Goal: Information Seeking & Learning: Learn about a topic

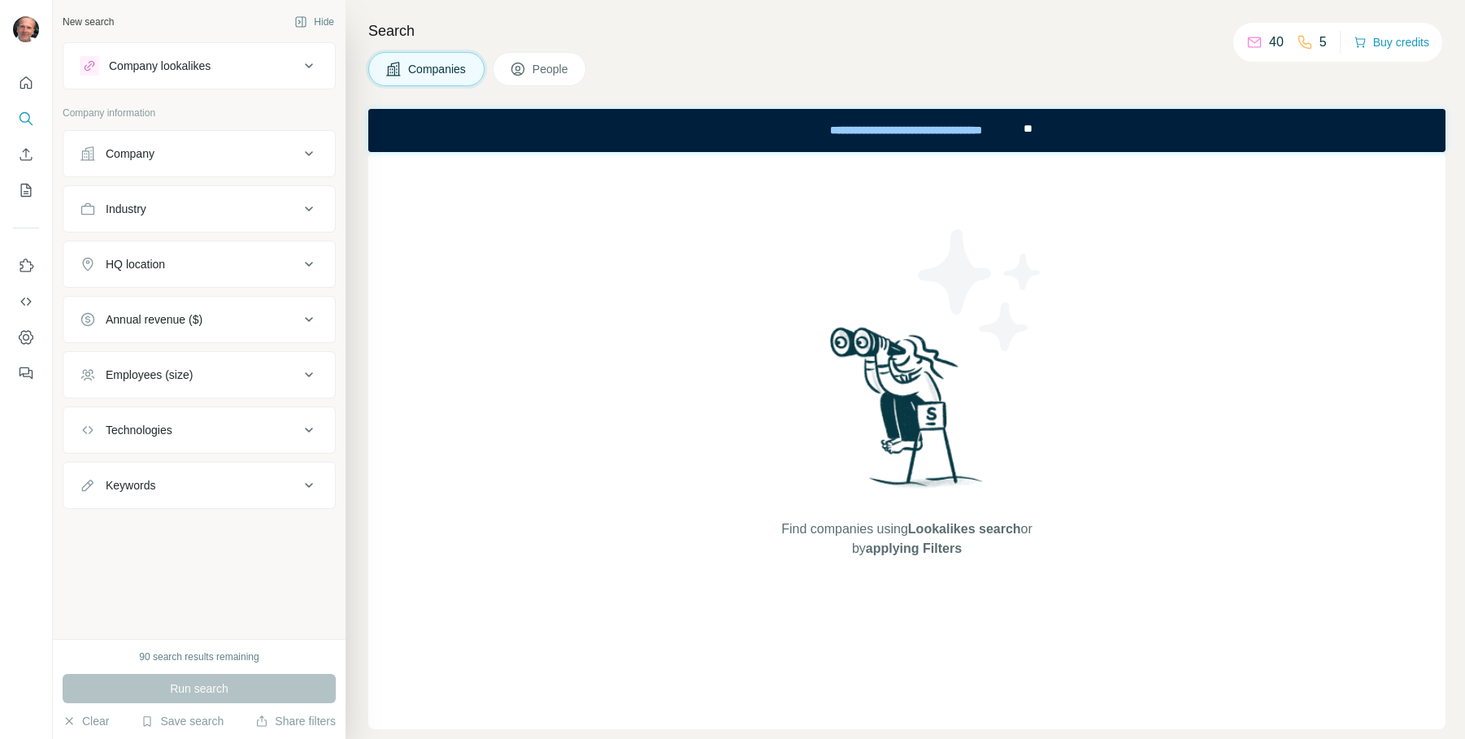
click at [1271, 41] on p "40" at bounding box center [1276, 43] width 15 height 20
click at [181, 153] on div "Company" at bounding box center [189, 154] width 219 height 16
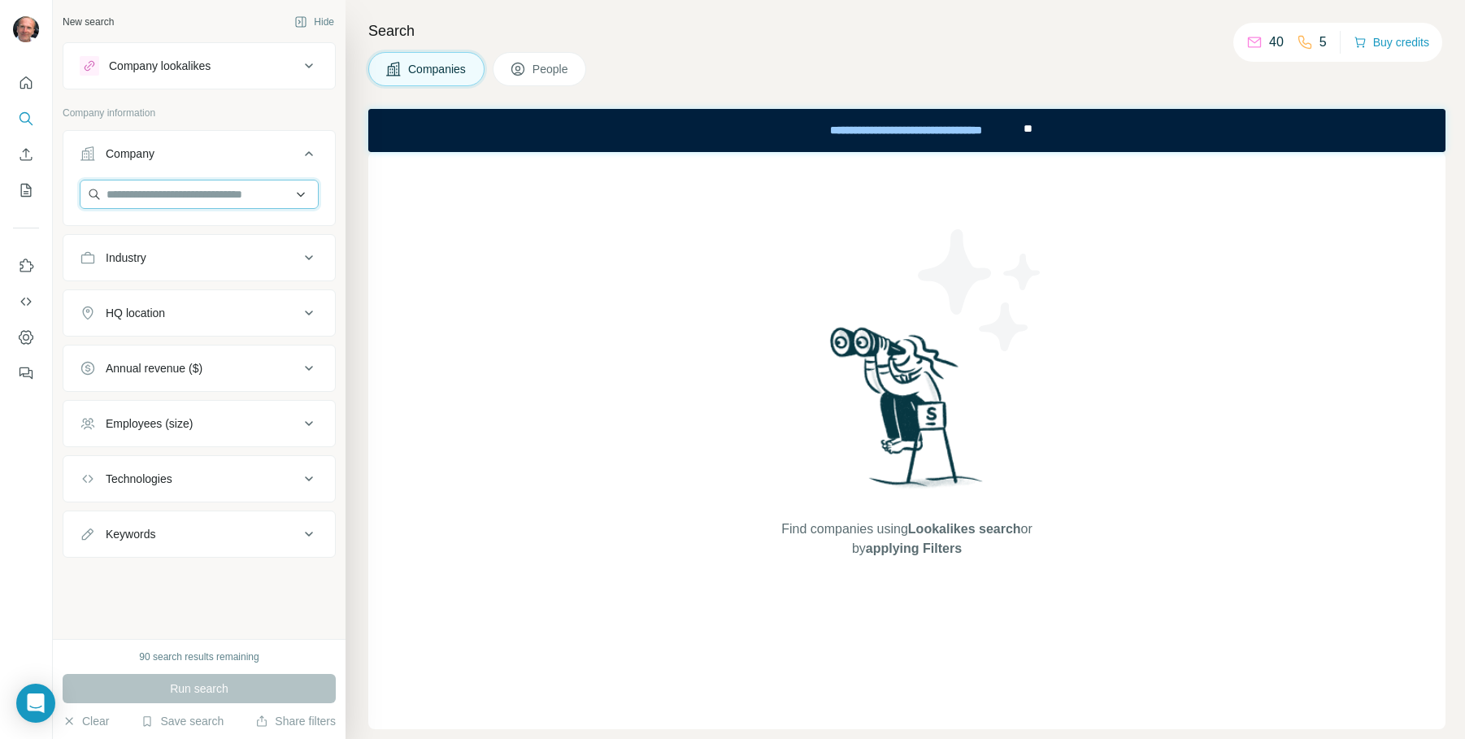
click at [185, 193] on input "text" at bounding box center [199, 194] width 239 height 29
click at [357, 167] on div "Search Companies People Find companies using Lookalikes search or by applying F…" at bounding box center [905, 369] width 1119 height 739
click at [307, 425] on icon at bounding box center [309, 424] width 20 height 20
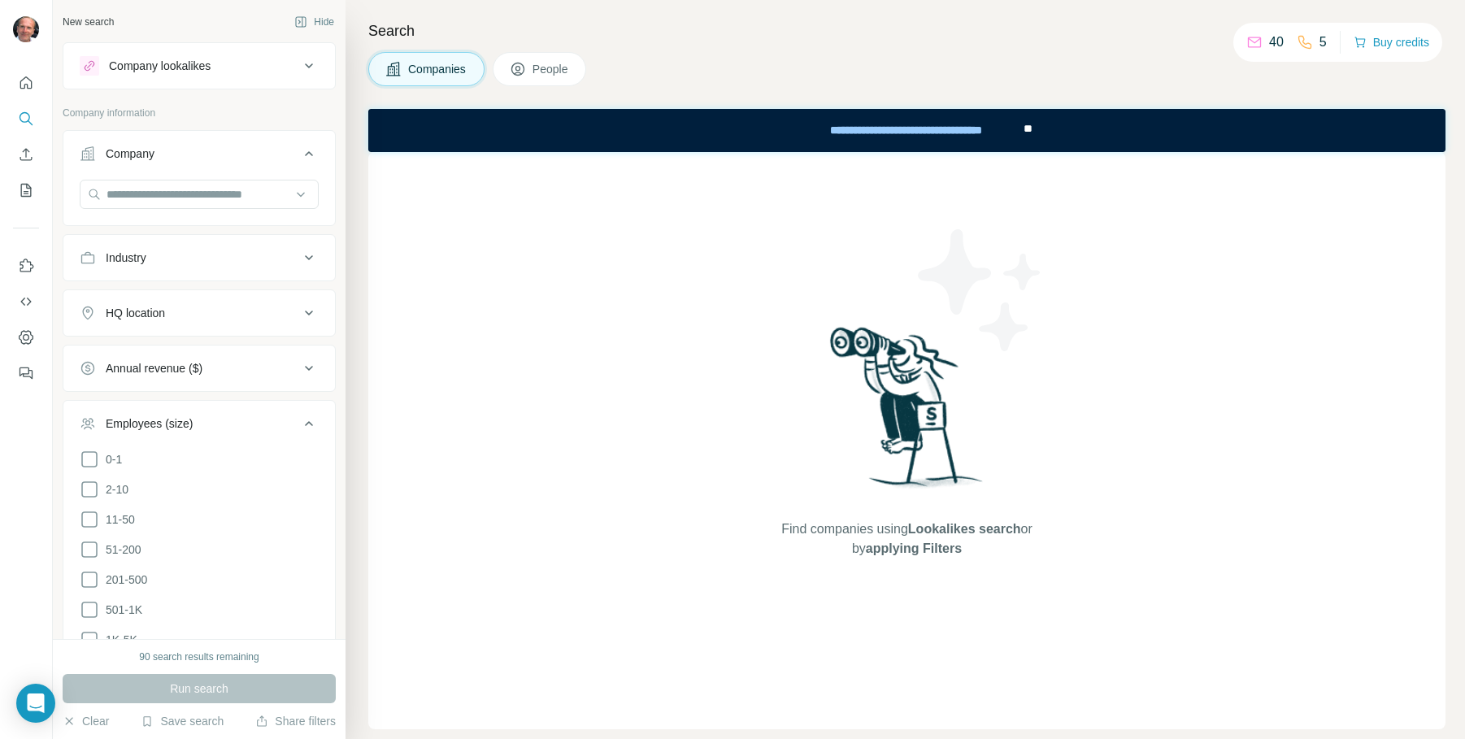
drag, startPoint x: 92, startPoint y: 455, endPoint x: 94, endPoint y: 469, distance: 14.0
click at [92, 456] on icon at bounding box center [90, 460] width 20 height 20
click at [91, 488] on icon at bounding box center [90, 490] width 20 height 20
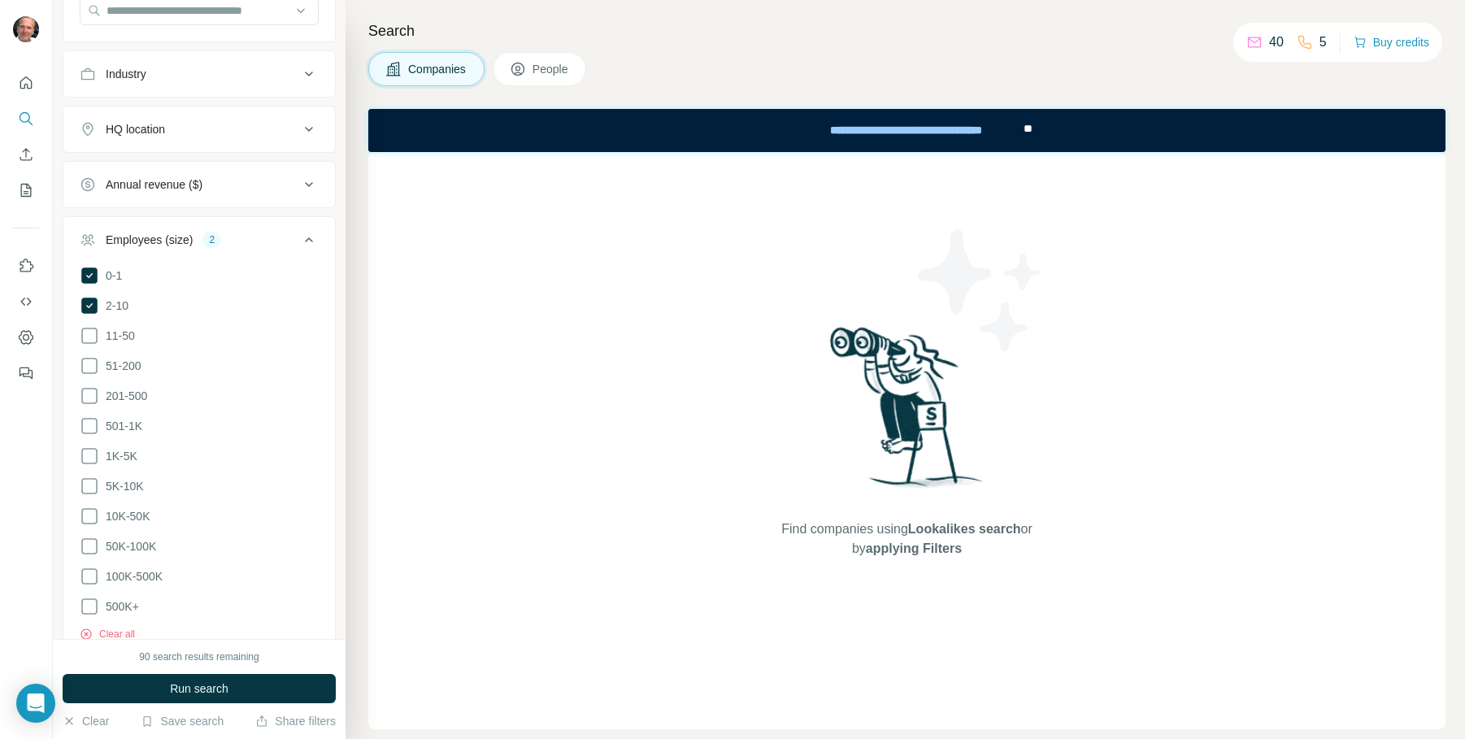
scroll to position [189, 0]
click at [314, 231] on icon at bounding box center [309, 235] width 20 height 20
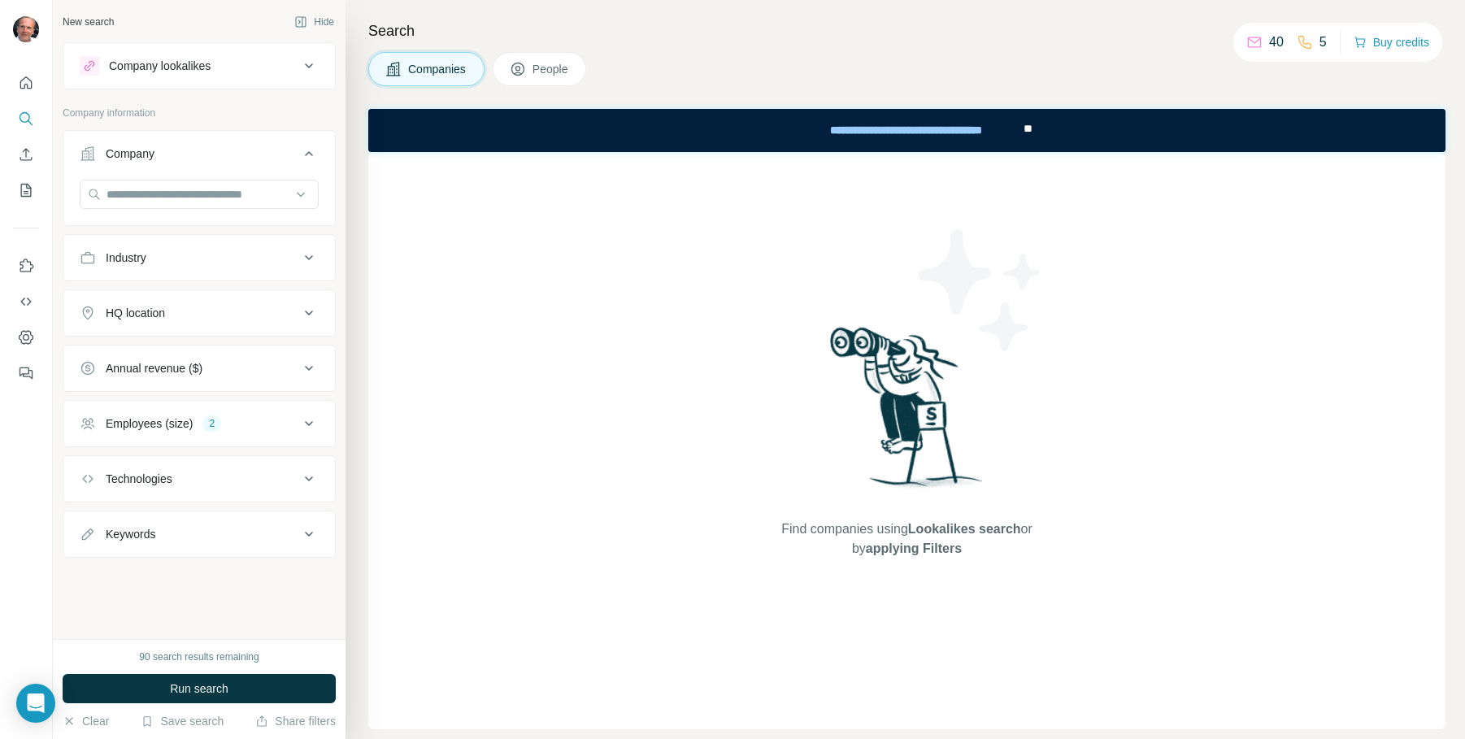
click at [311, 310] on icon at bounding box center [309, 313] width 20 height 20
click at [263, 356] on input "text" at bounding box center [199, 353] width 239 height 29
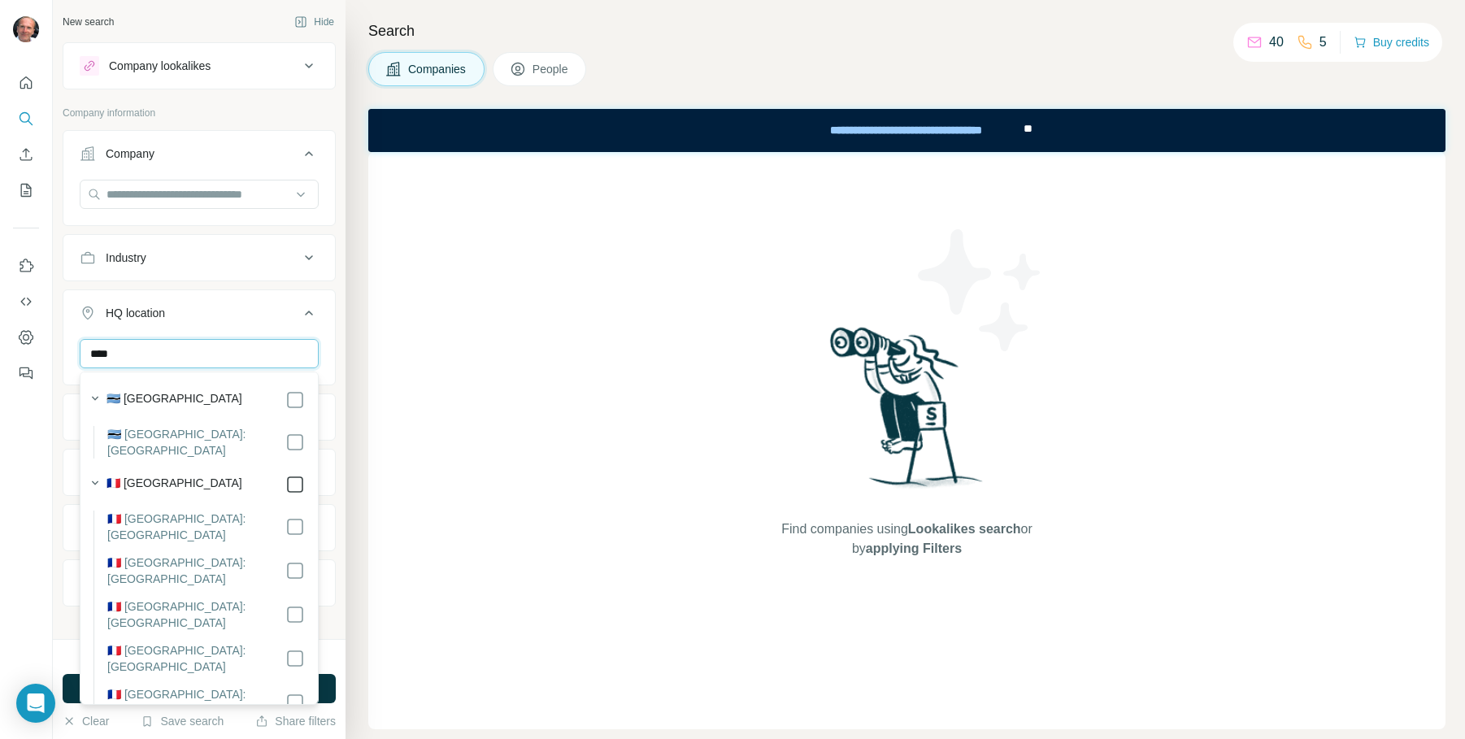
type input "****"
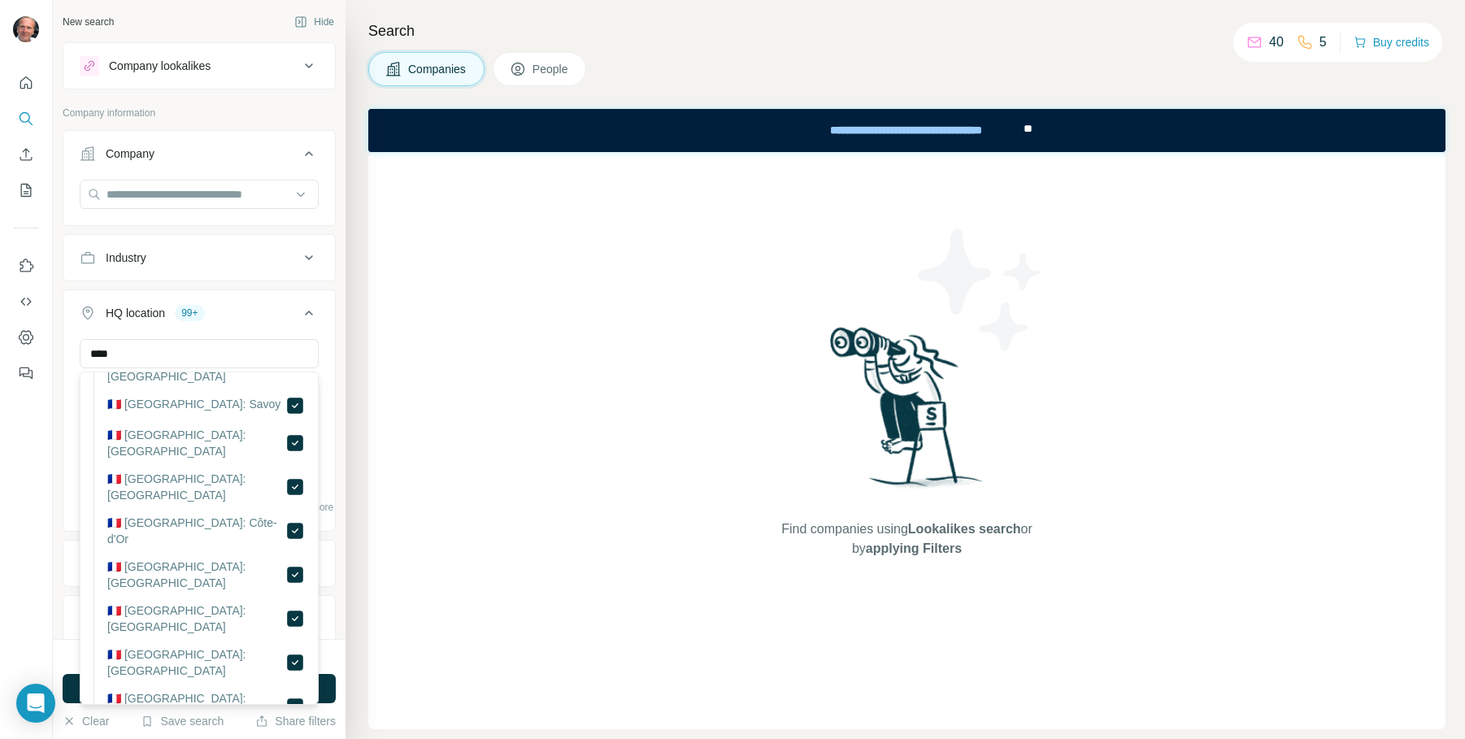
scroll to position [967, 0]
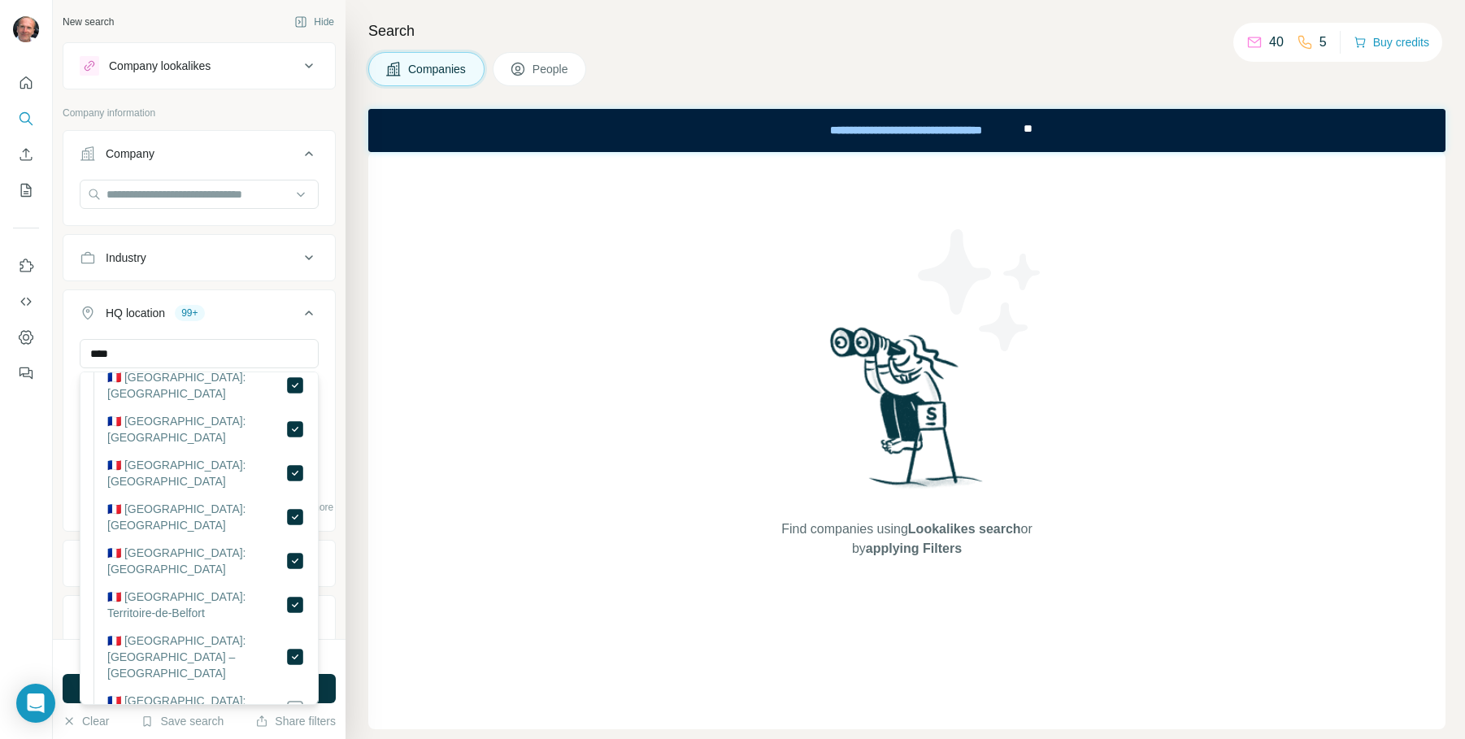
scroll to position [1219, 0]
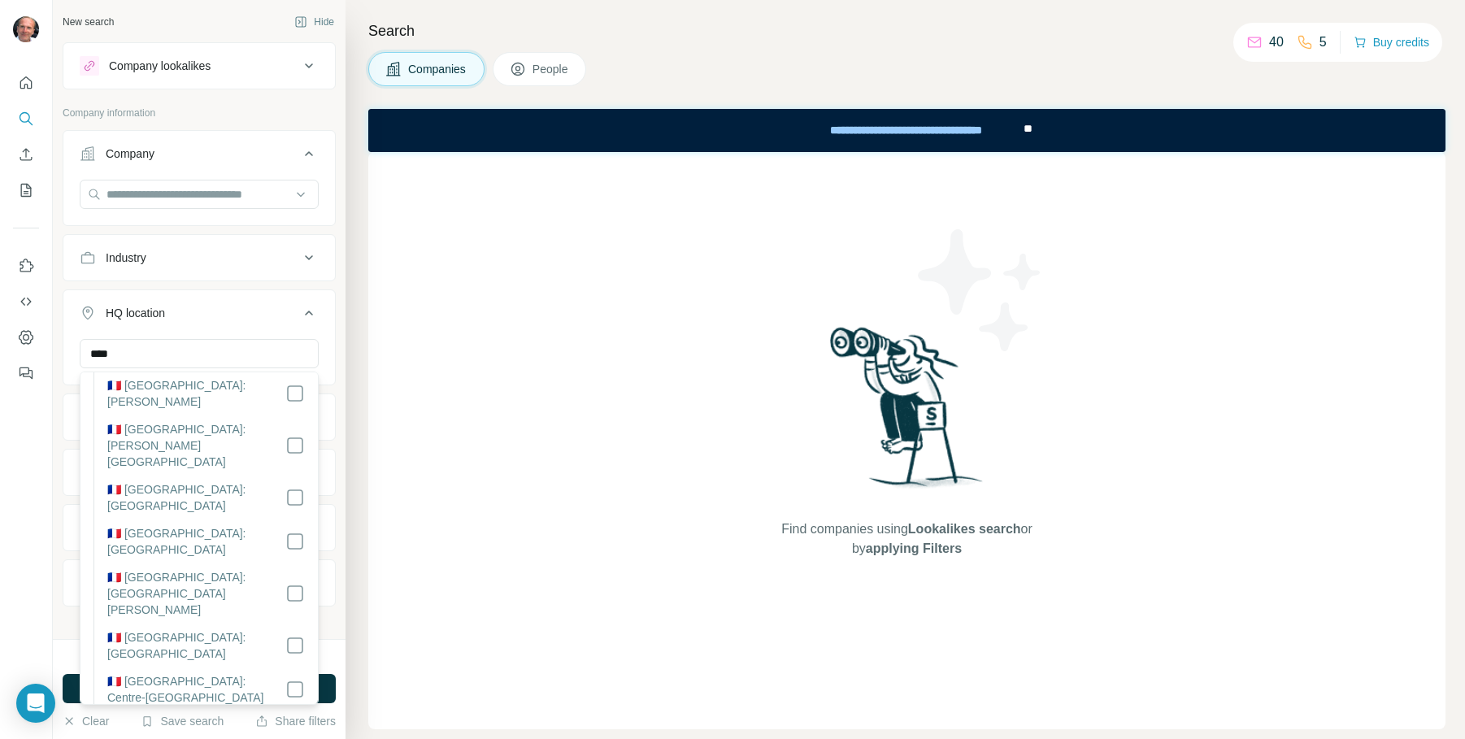
scroll to position [1831, 0]
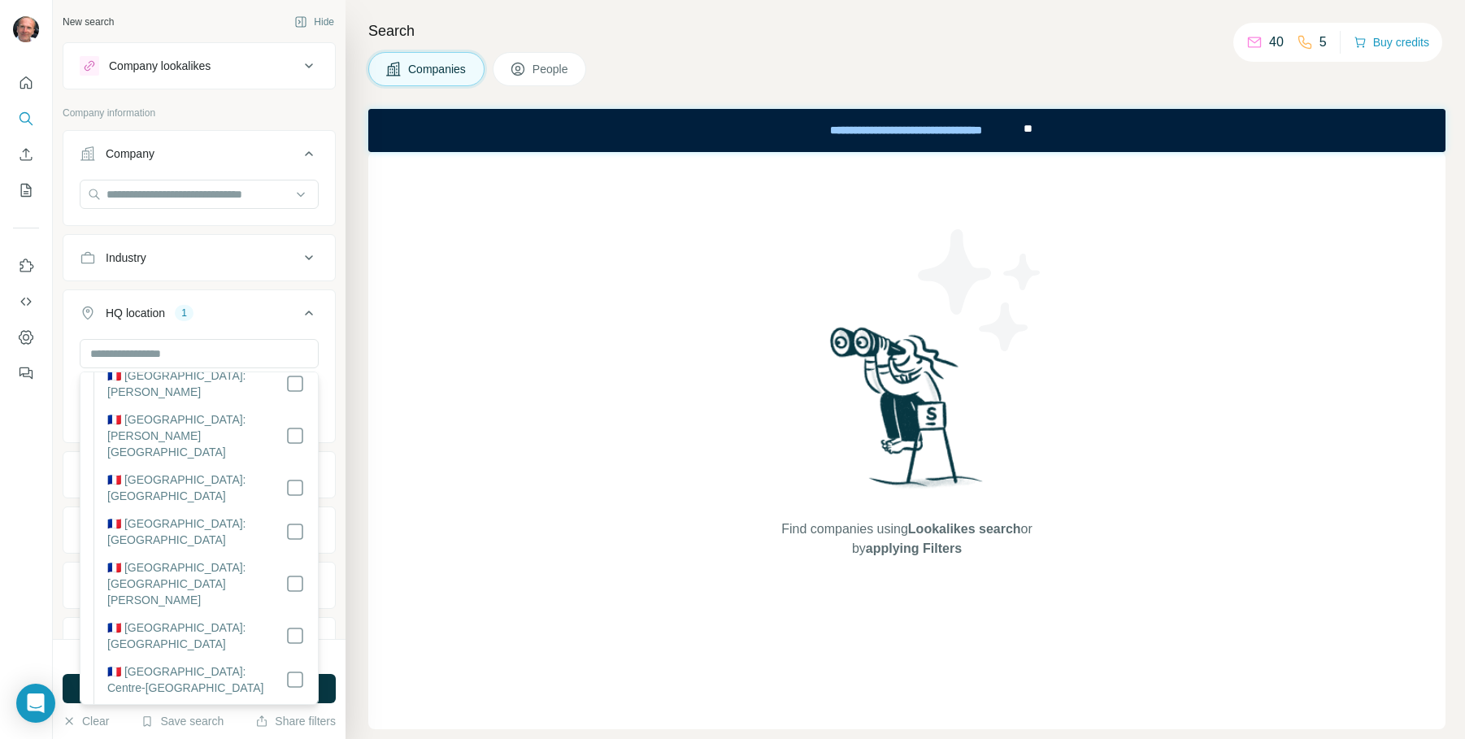
click at [312, 315] on icon at bounding box center [309, 313] width 8 height 5
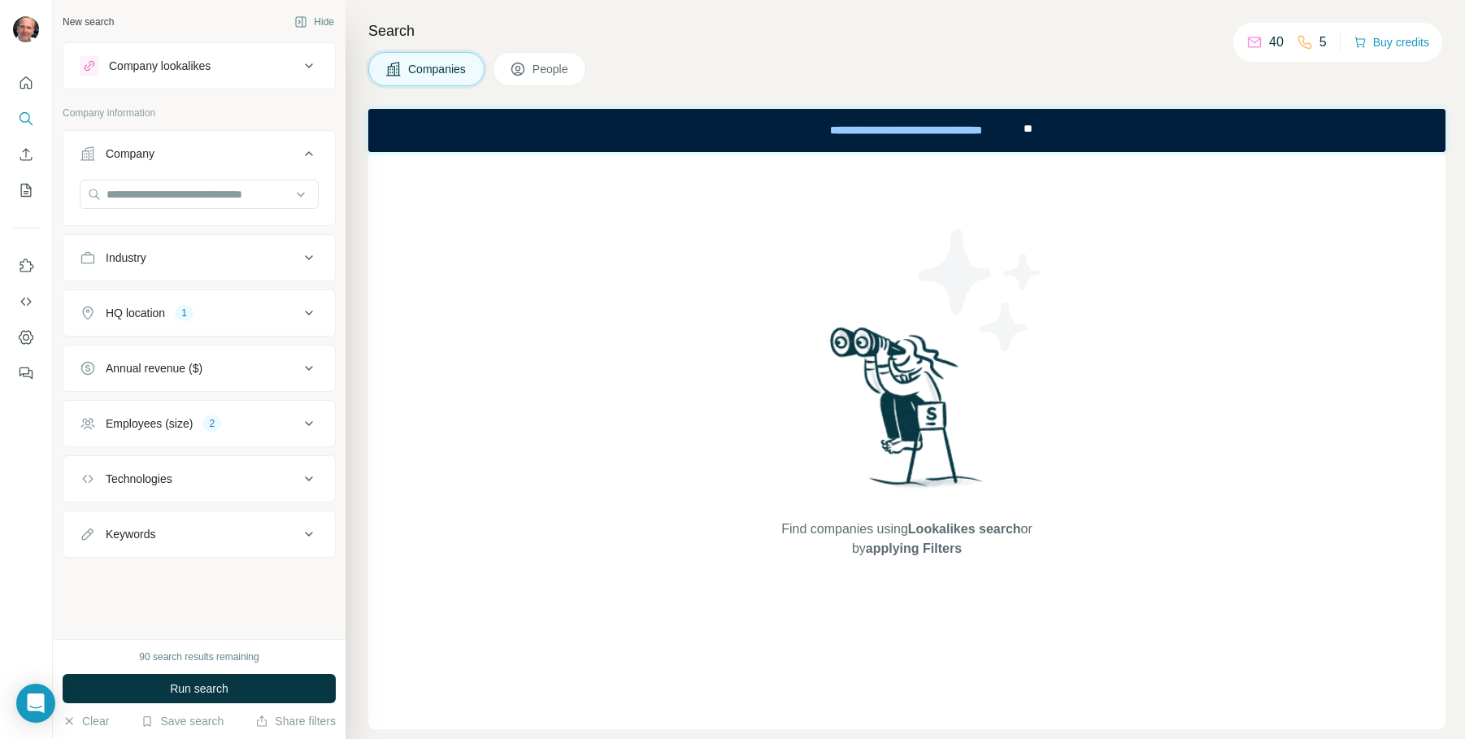
click at [310, 424] on icon at bounding box center [309, 423] width 8 height 5
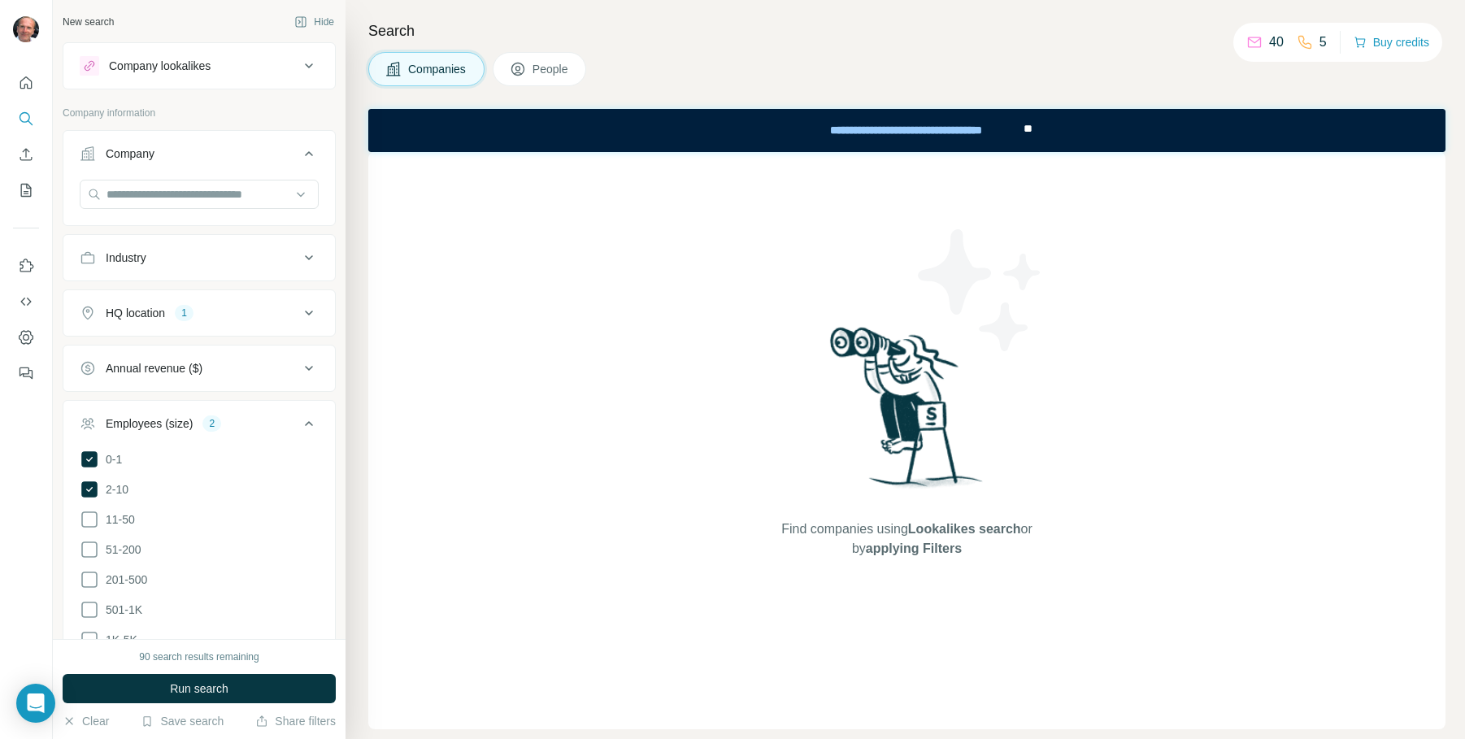
click at [358, 435] on div "Search Companies People Find companies using Lookalikes search or by applying F…" at bounding box center [905, 369] width 1119 height 739
click at [314, 423] on icon at bounding box center [309, 424] width 20 height 20
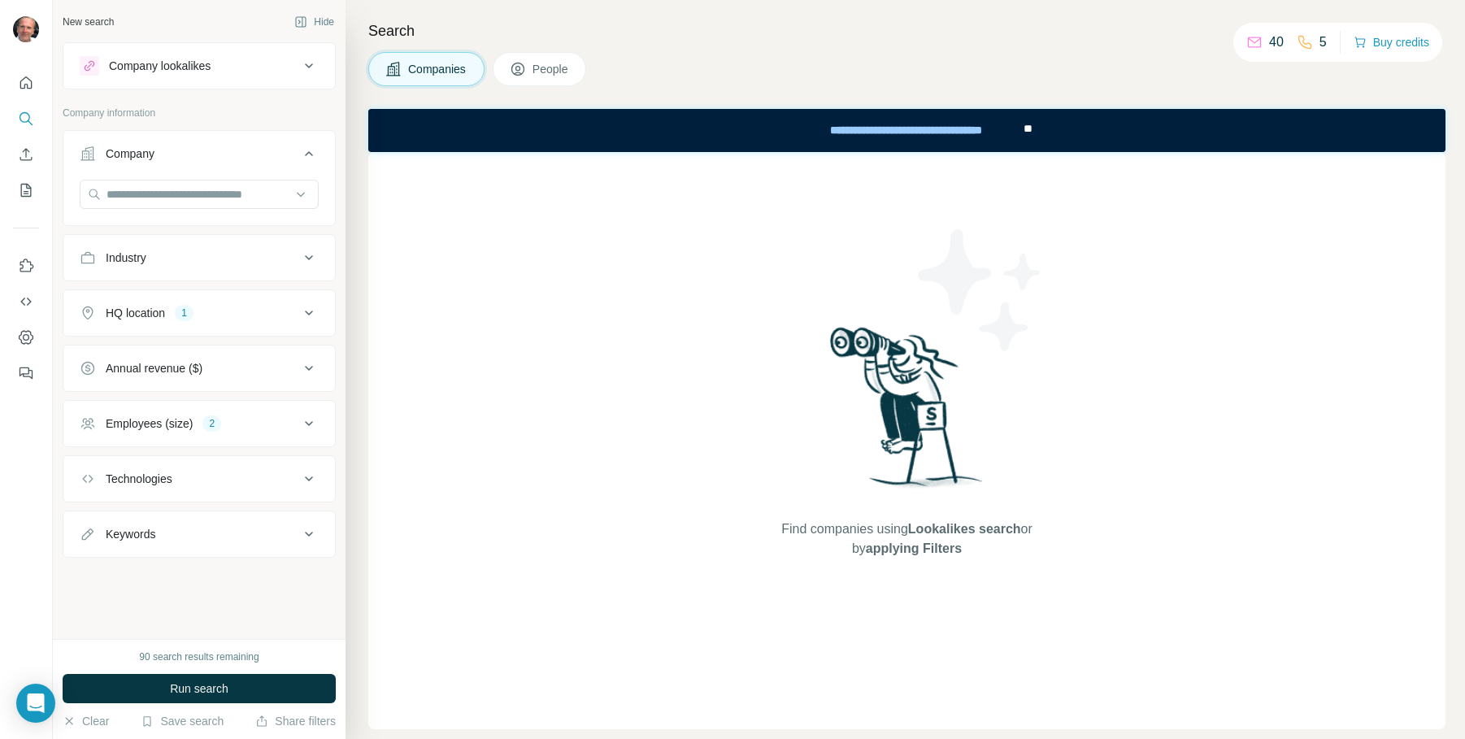
click at [311, 477] on icon at bounding box center [309, 478] width 8 height 5
click at [280, 519] on input "text" at bounding box center [199, 519] width 239 height 29
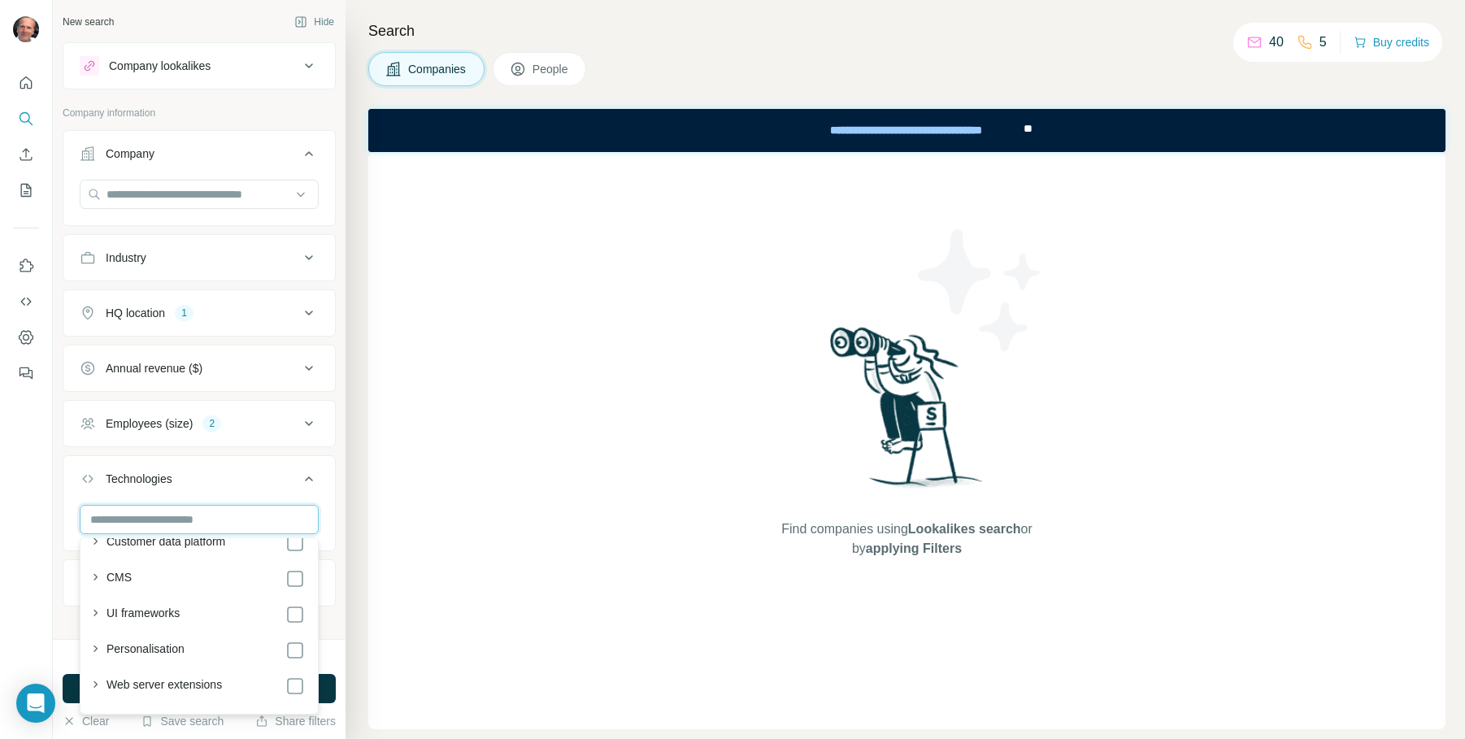
scroll to position [272, 0]
click at [97, 578] on icon "button" at bounding box center [95, 578] width 16 height 16
click at [173, 517] on input "text" at bounding box center [199, 519] width 239 height 29
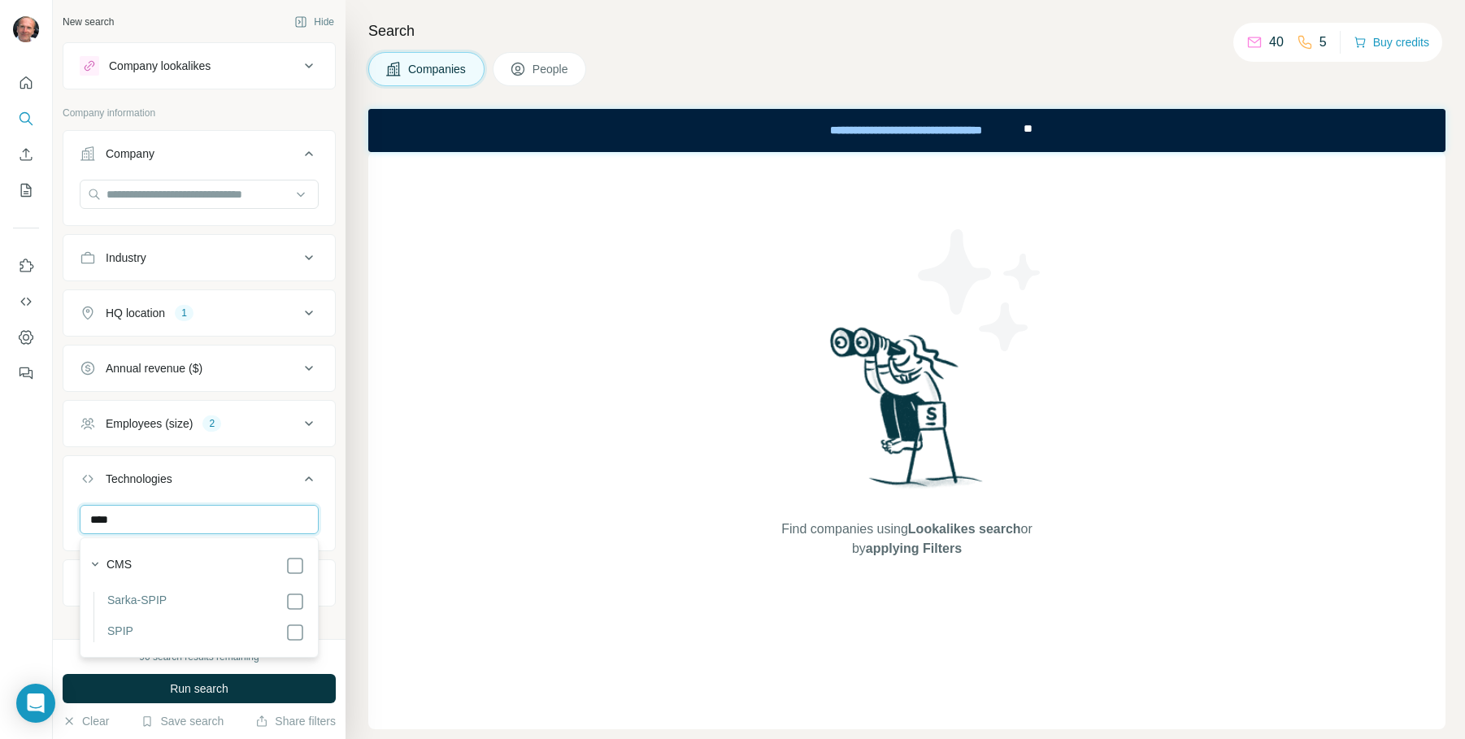
scroll to position [0, 0]
type input "****"
click at [355, 654] on div "Search Companies People Find companies using Lookalikes search or by applying F…" at bounding box center [905, 369] width 1119 height 739
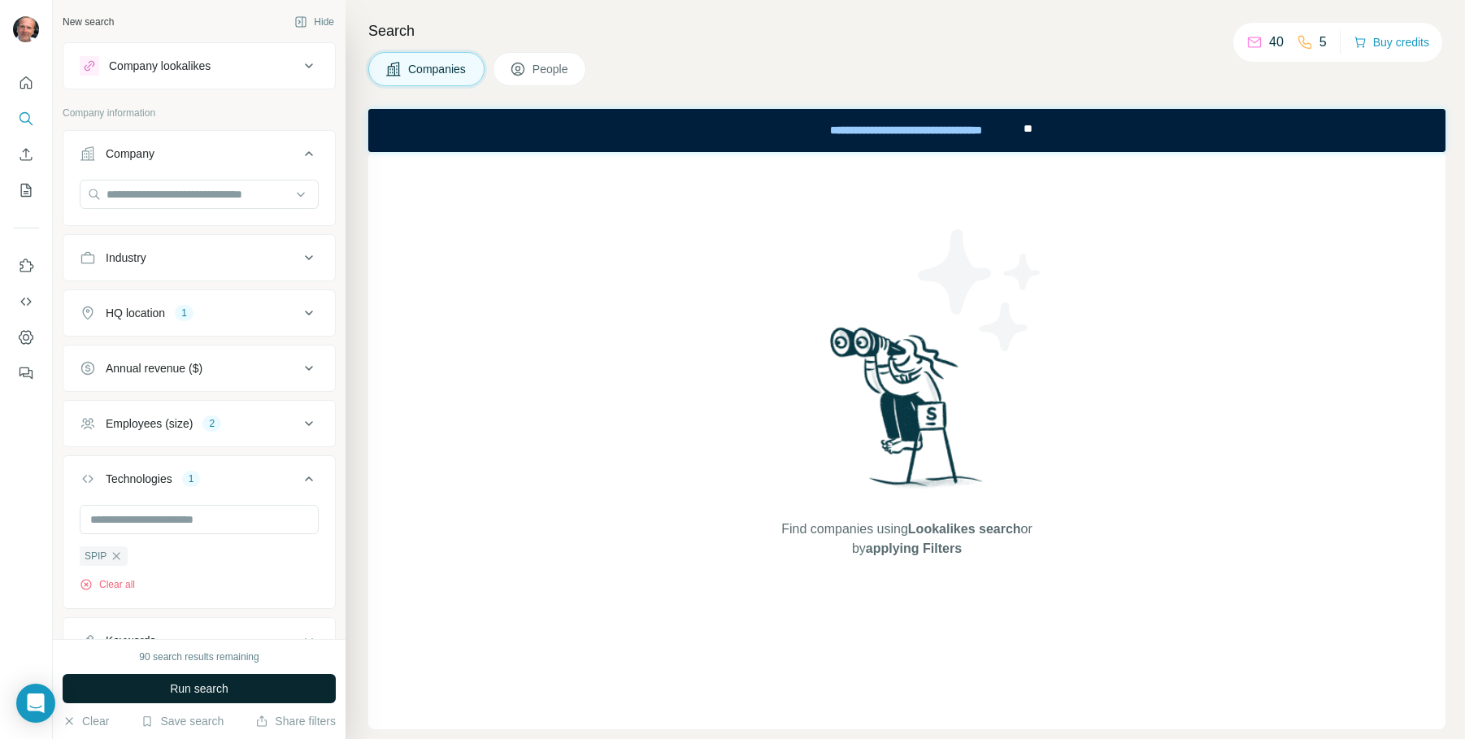
click at [210, 689] on span "Run search" at bounding box center [199, 688] width 59 height 16
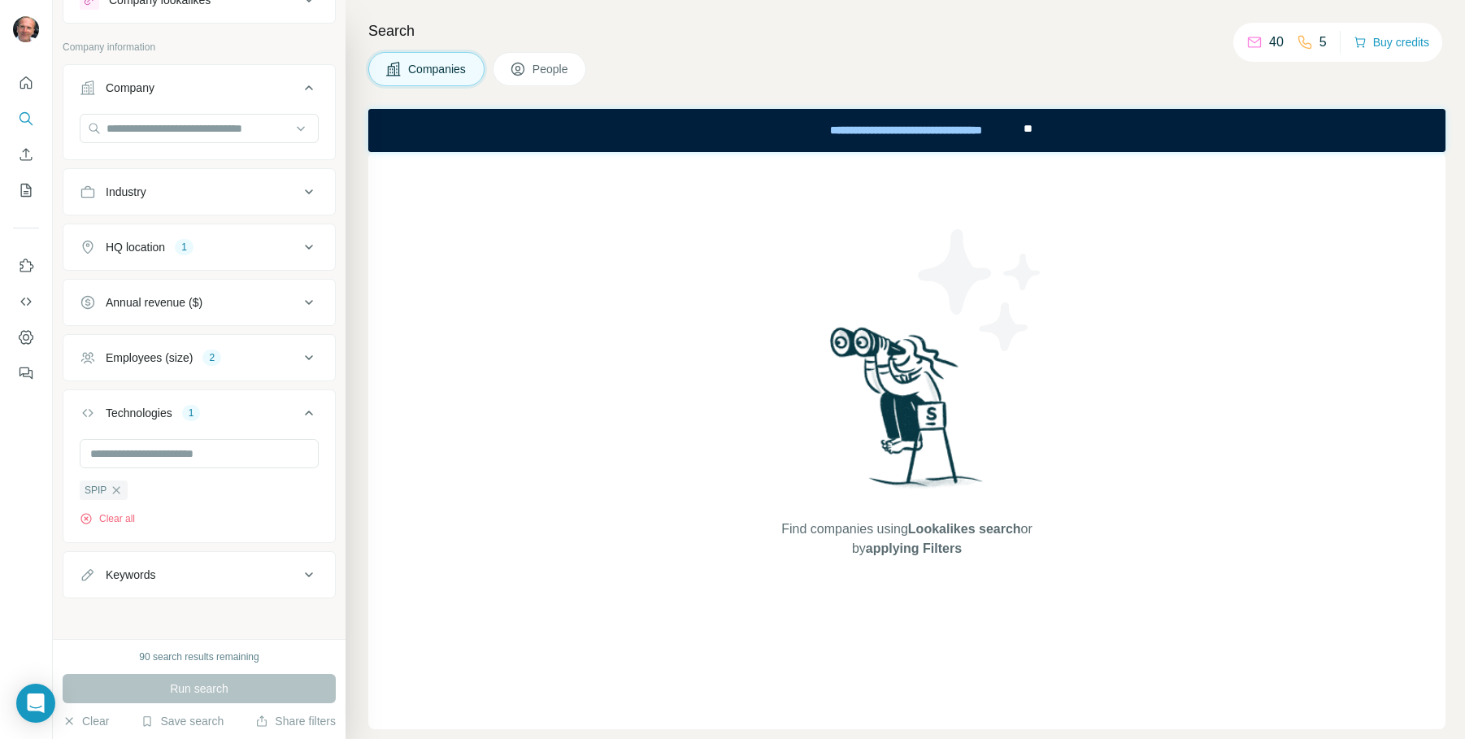
scroll to position [72, 0]
click at [118, 487] on icon "button" at bounding box center [116, 485] width 13 height 13
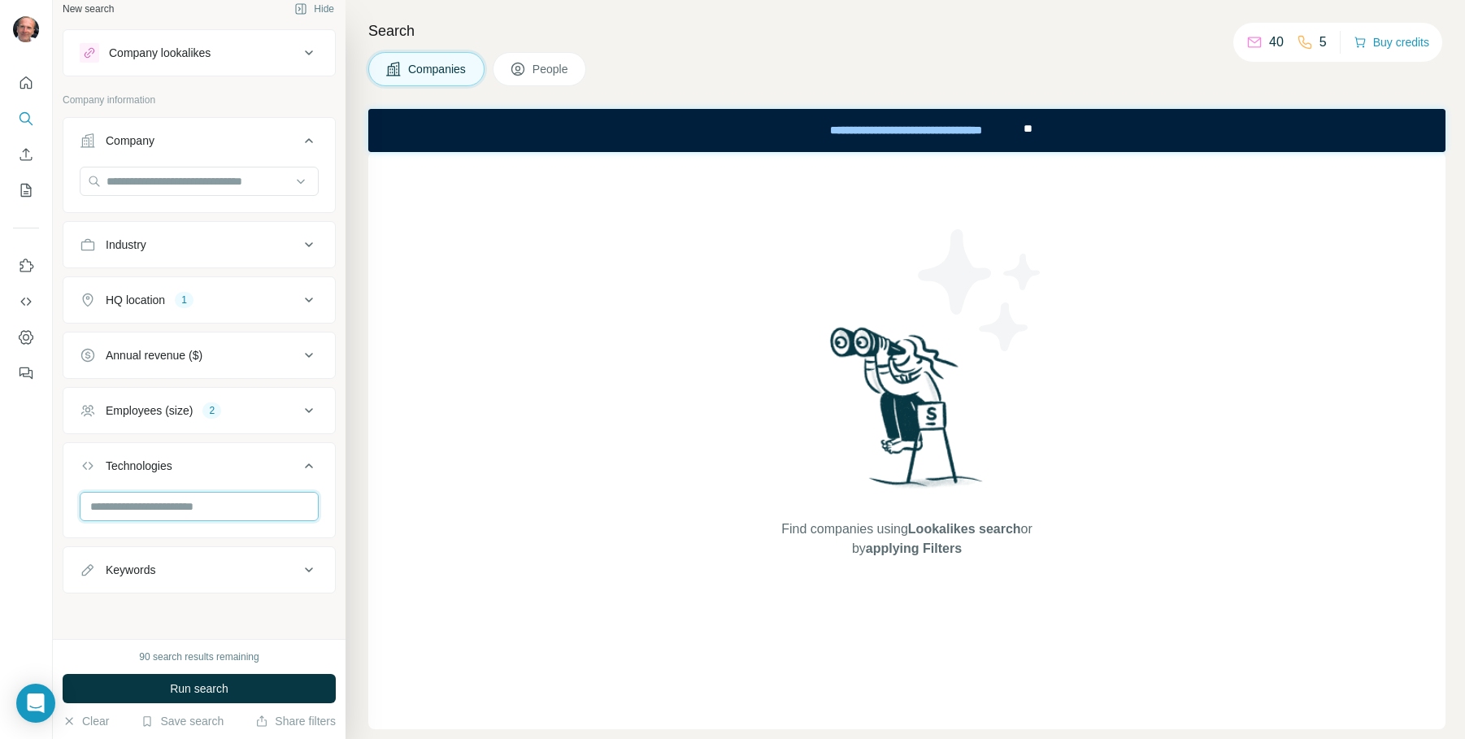
click at [169, 512] on input "text" at bounding box center [199, 506] width 239 height 29
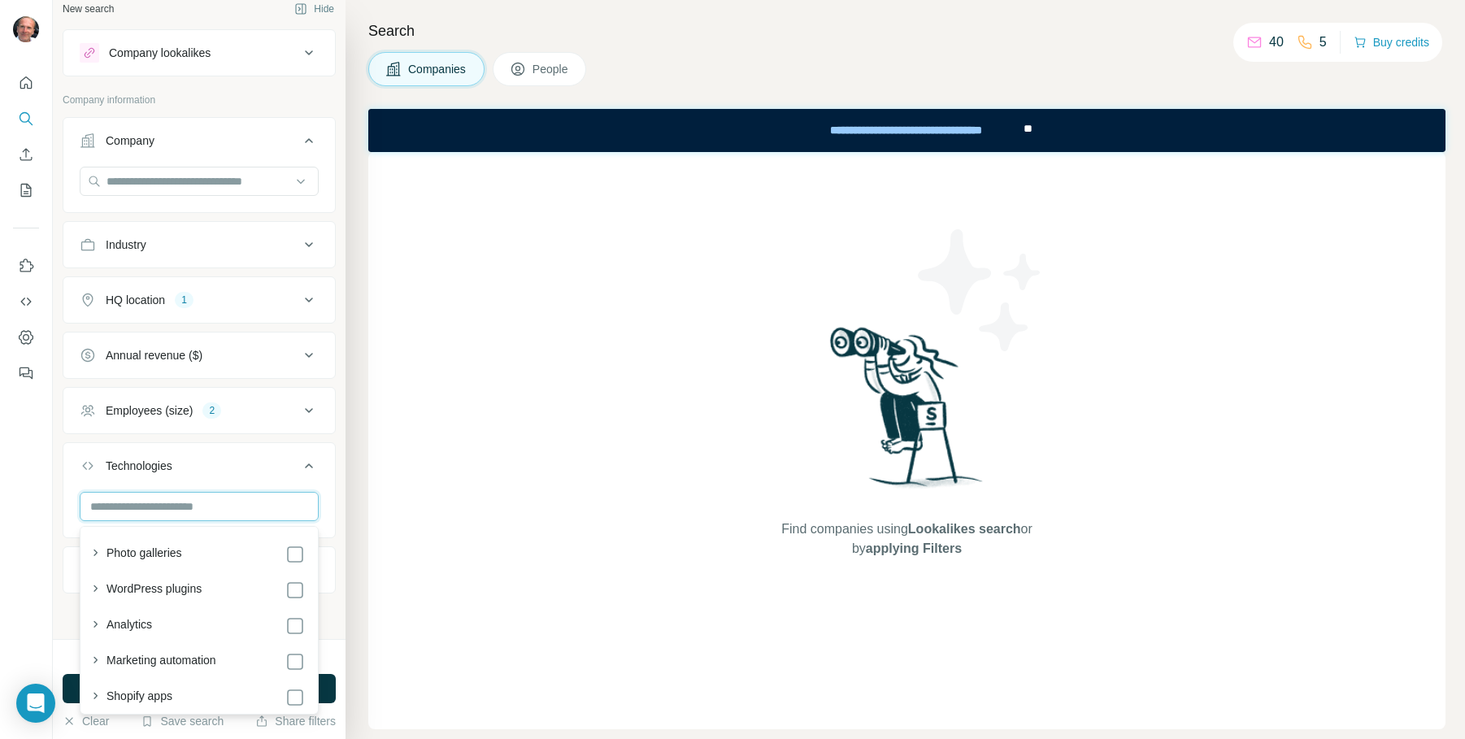
scroll to position [11, 0]
click at [91, 552] on icon "button" at bounding box center [95, 553] width 16 height 16
click at [123, 509] on input "*********" at bounding box center [199, 507] width 239 height 29
click at [124, 509] on input "*********" at bounding box center [199, 507] width 239 height 29
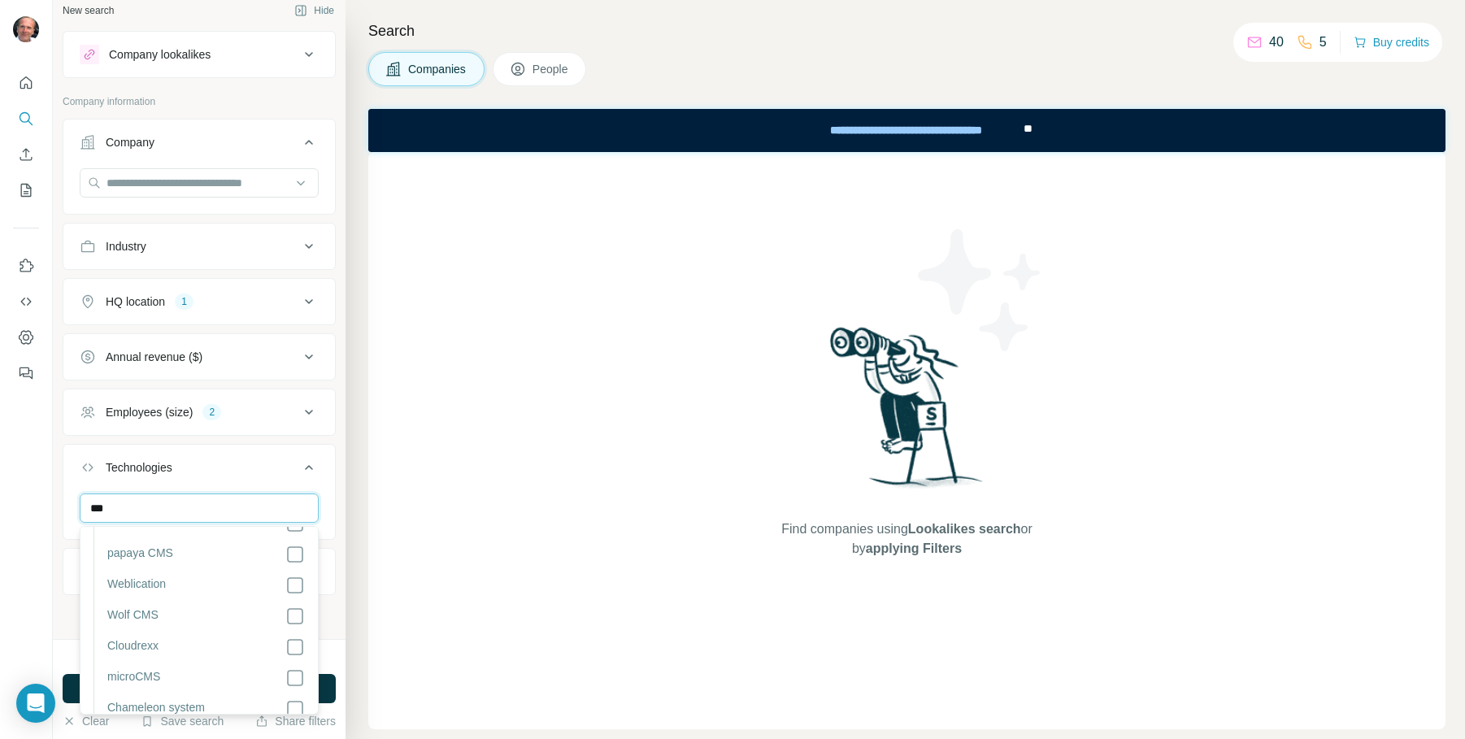
drag, startPoint x: 130, startPoint y: 506, endPoint x: 60, endPoint y: 501, distance: 70.1
click at [60, 501] on div "New search Hide Company lookalikes Company information Company Industry HQ loca…" at bounding box center [199, 319] width 293 height 639
type input "*********"
click at [97, 656] on button "button" at bounding box center [95, 655] width 23 height 23
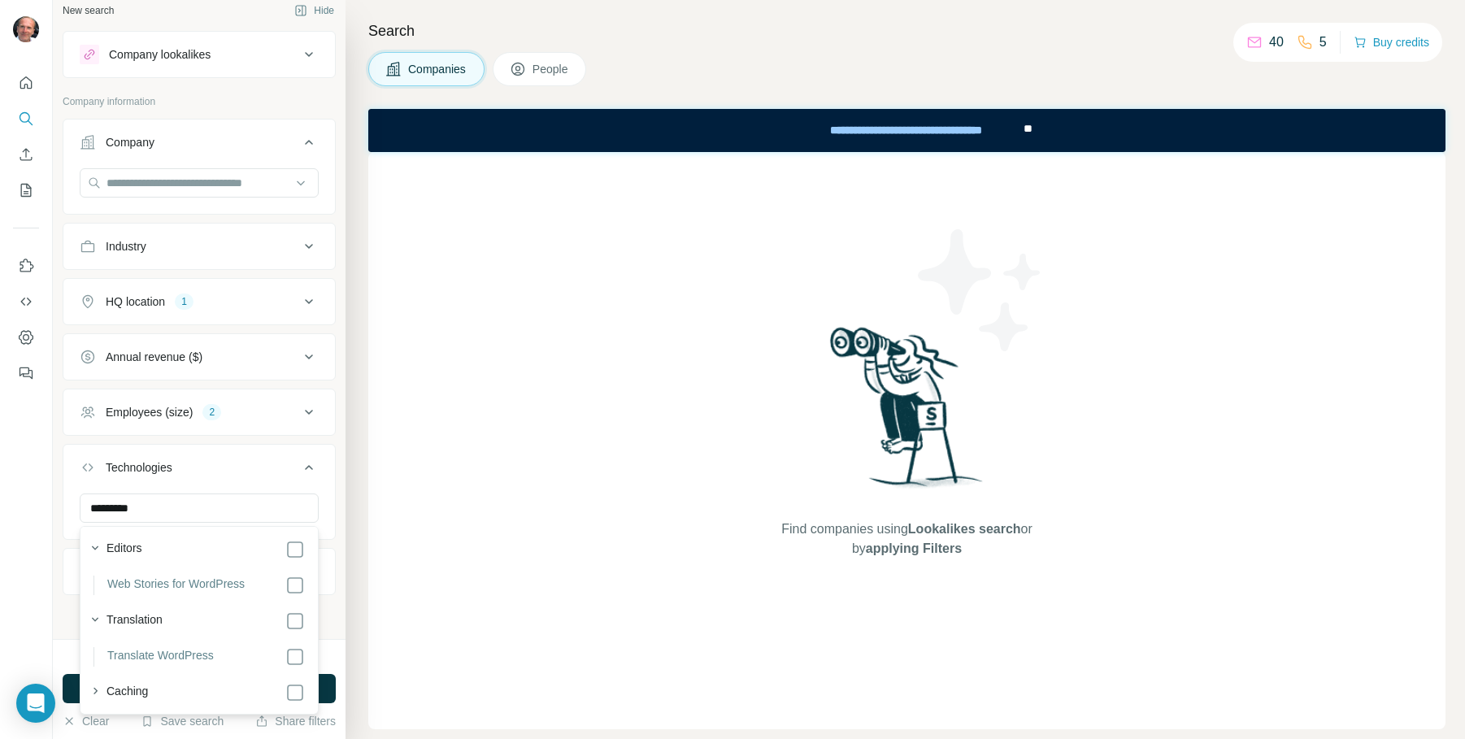
click at [96, 654] on li "Translate WordPress" at bounding box center [198, 657] width 211 height 20
click at [92, 616] on icon "button" at bounding box center [95, 619] width 16 height 16
click at [92, 584] on icon "button" at bounding box center [95, 584] width 16 height 16
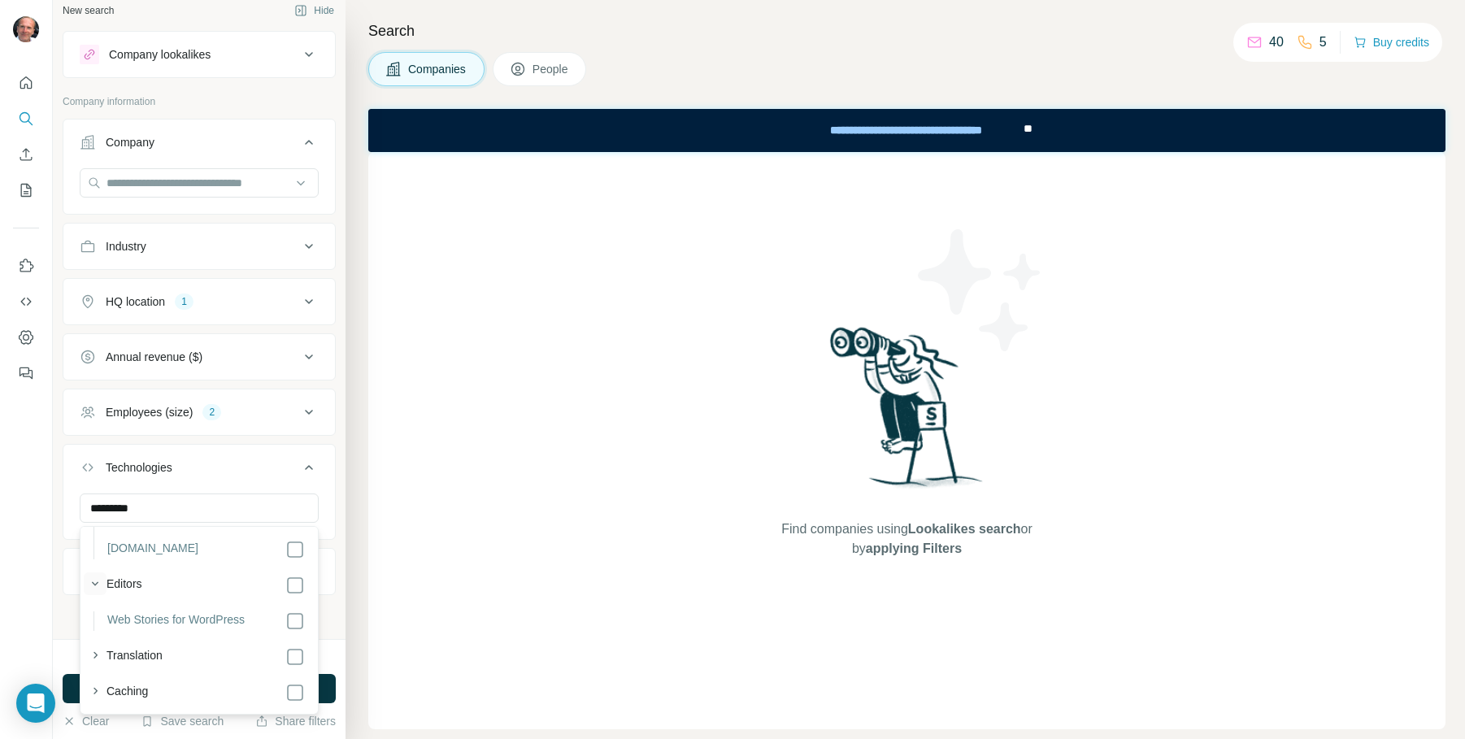
scroll to position [10285, 0]
click at [93, 616] on icon "button" at bounding box center [95, 619] width 4 height 7
click at [92, 580] on icon "button" at bounding box center [95, 584] width 16 height 16
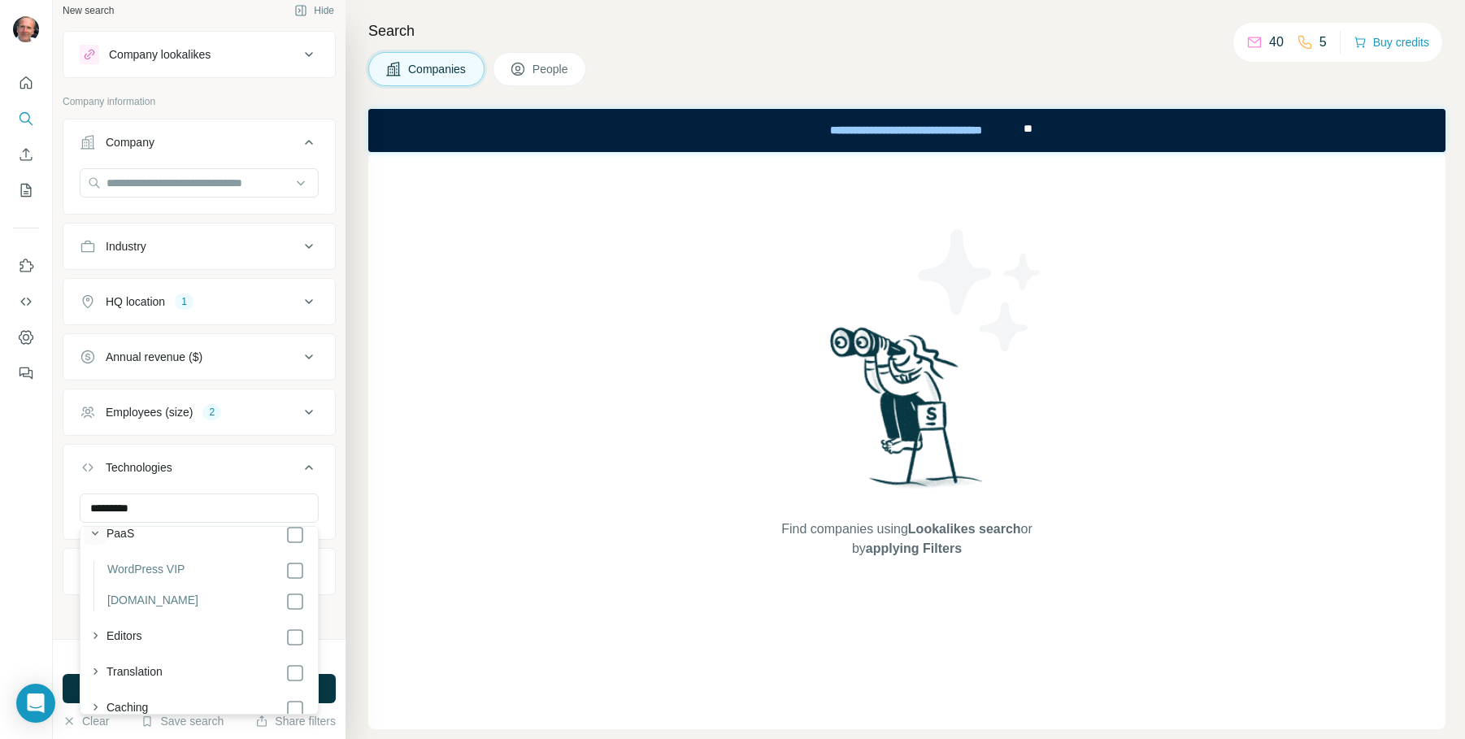
click at [96, 541] on icon "button" at bounding box center [95, 533] width 16 height 16
click at [358, 632] on div "Search Companies People Find companies using Lookalikes search or by applying F…" at bounding box center [905, 369] width 1119 height 739
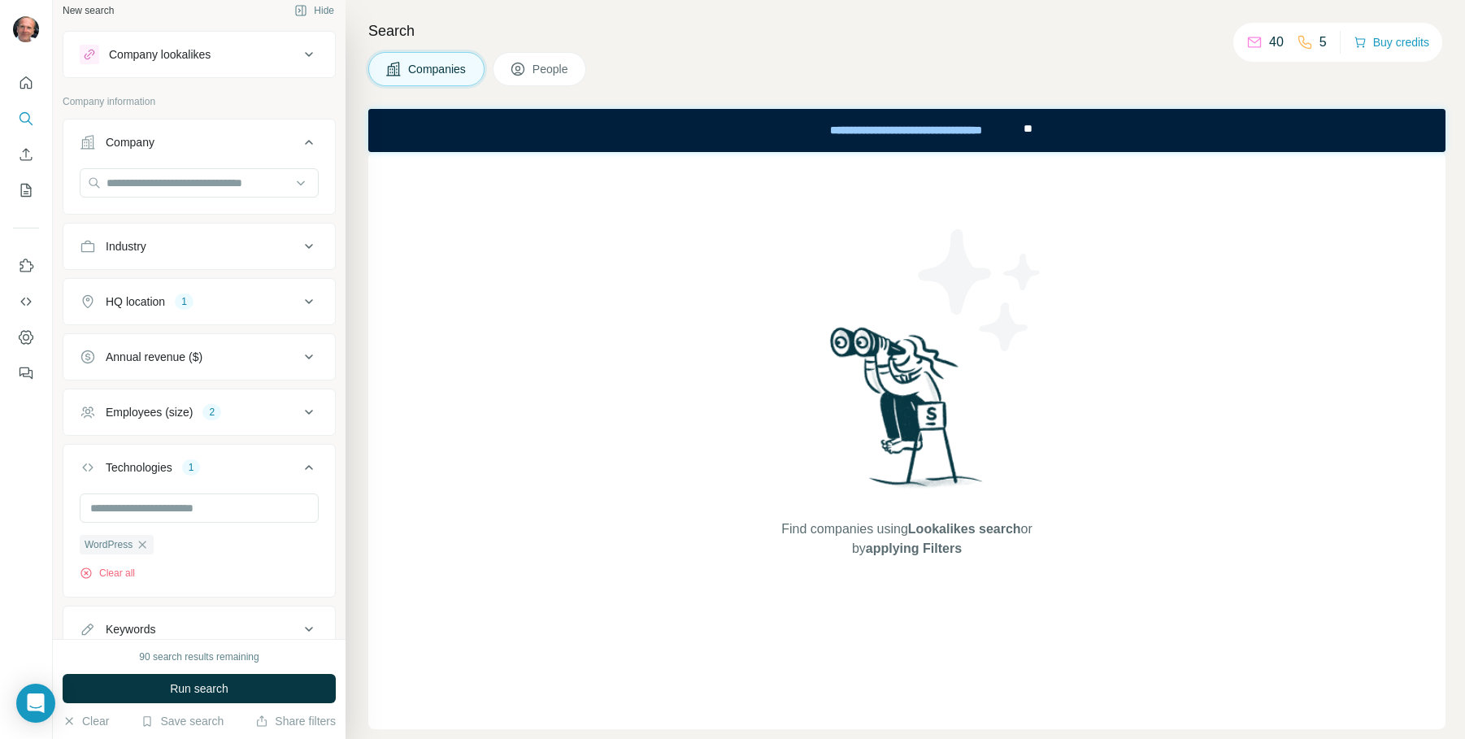
scroll to position [206, 0]
click at [237, 687] on button "Run search" at bounding box center [199, 688] width 273 height 29
click at [163, 53] on div "Company lookalikes" at bounding box center [160, 54] width 102 height 16
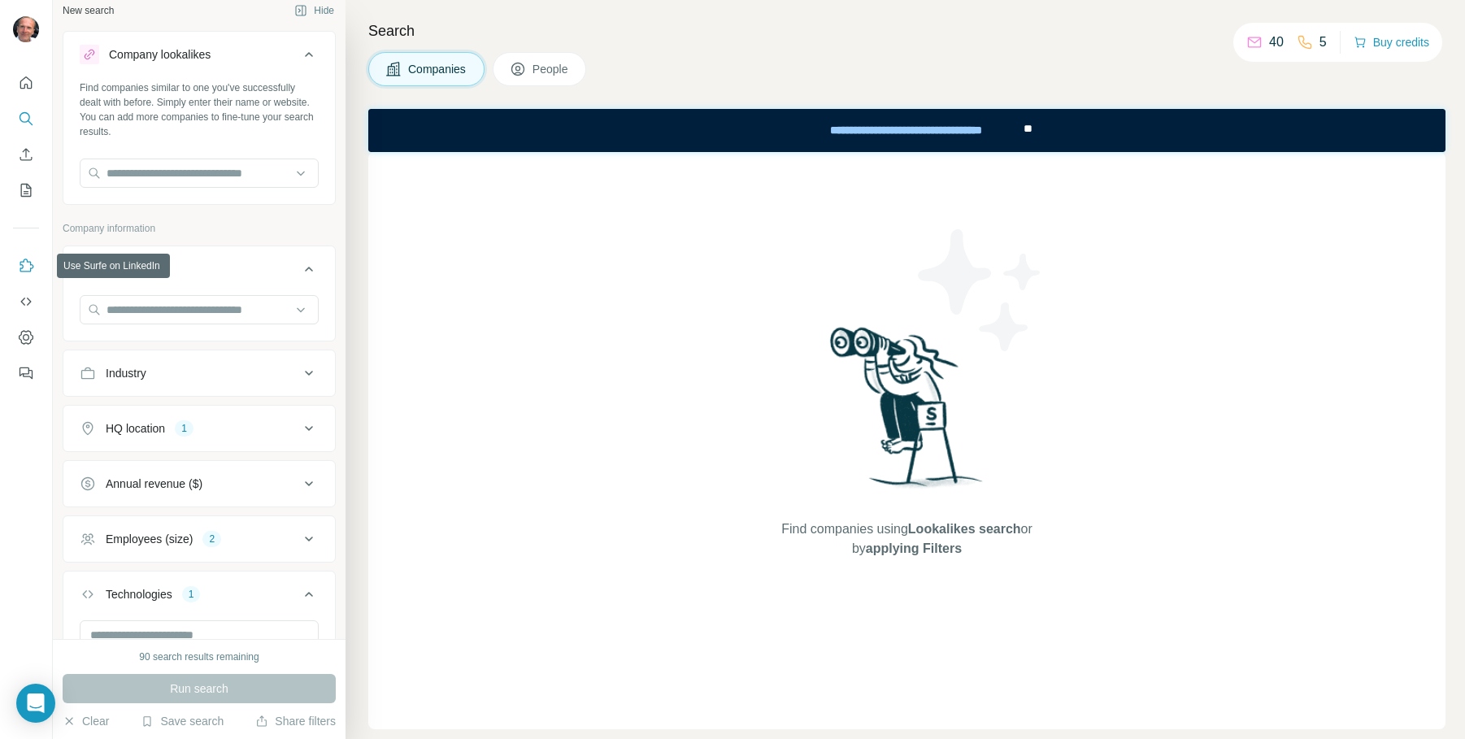
click at [22, 261] on icon "Use Surfe on LinkedIn" at bounding box center [27, 265] width 14 height 13
click at [26, 120] on icon "Search" at bounding box center [26, 119] width 16 height 16
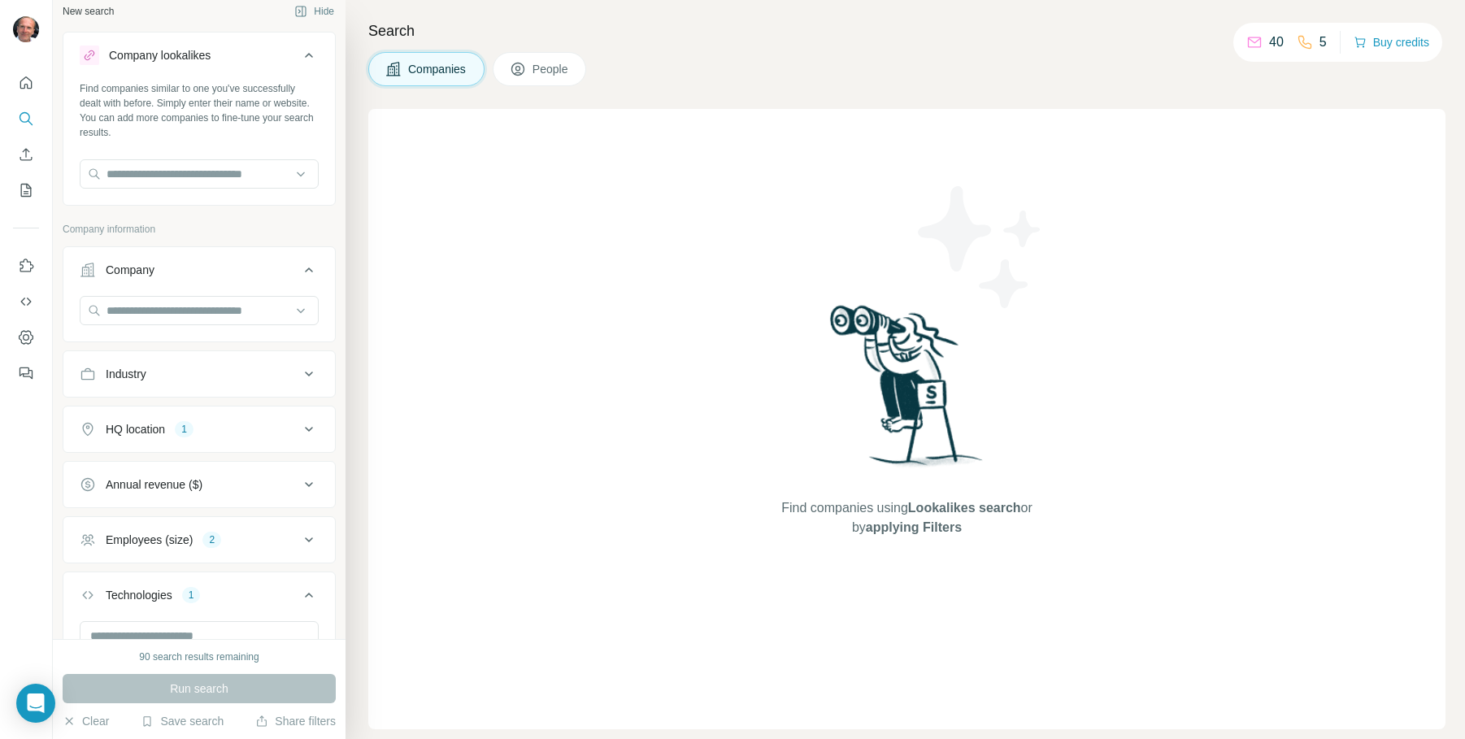
click at [816, 49] on div "Search Companies People Find companies using Lookalikes search or by applying F…" at bounding box center [905, 369] width 1119 height 739
click at [1380, 42] on button "Buy credits" at bounding box center [1392, 42] width 76 height 23
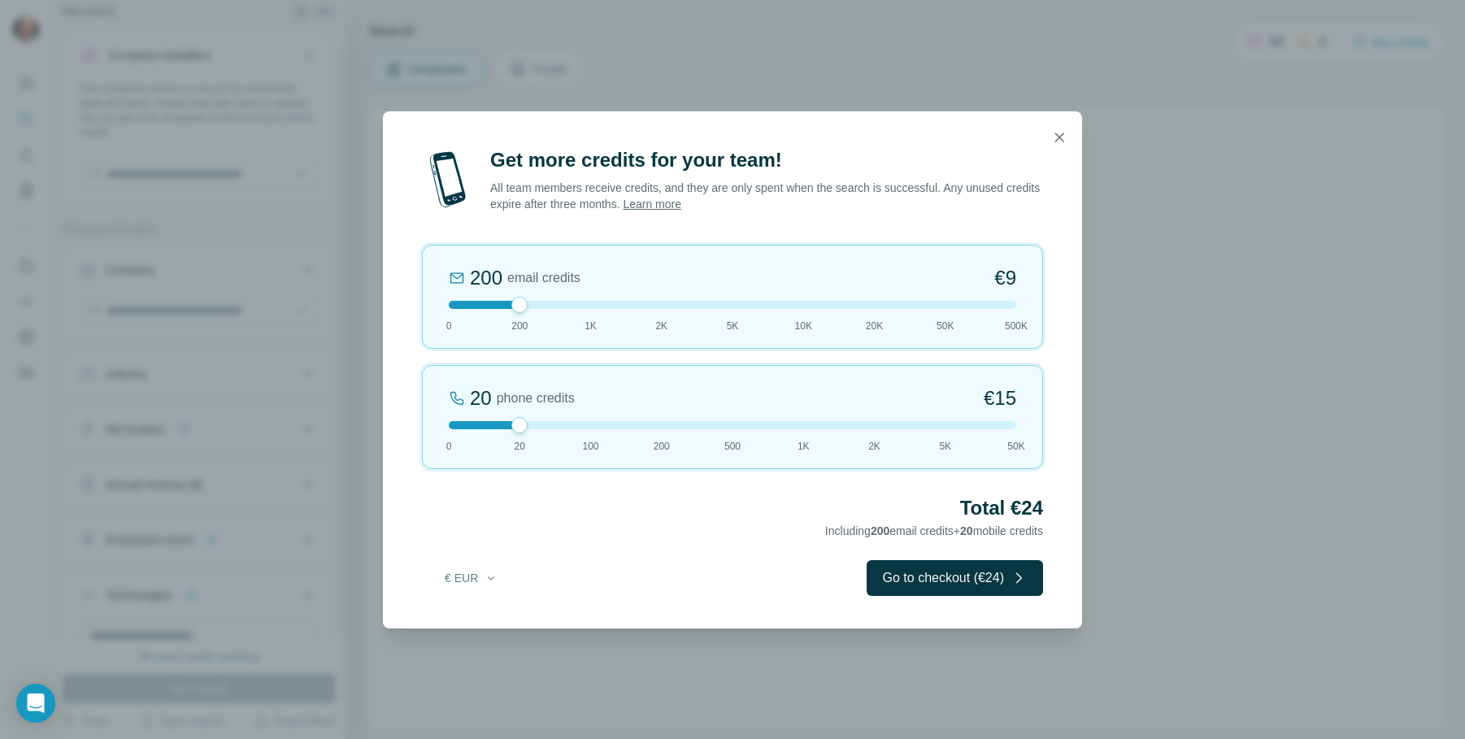
drag, startPoint x: 522, startPoint y: 307, endPoint x: 548, endPoint y: 313, distance: 26.6
click at [548, 313] on div "200 email credits €9 0 200 1K 2K 5K 10K 20K 50K 500K" at bounding box center [732, 297] width 621 height 104
drag, startPoint x: 1059, startPoint y: 139, endPoint x: 1032, endPoint y: 146, distance: 28.6
click at [1058, 139] on icon "button" at bounding box center [1059, 137] width 16 height 16
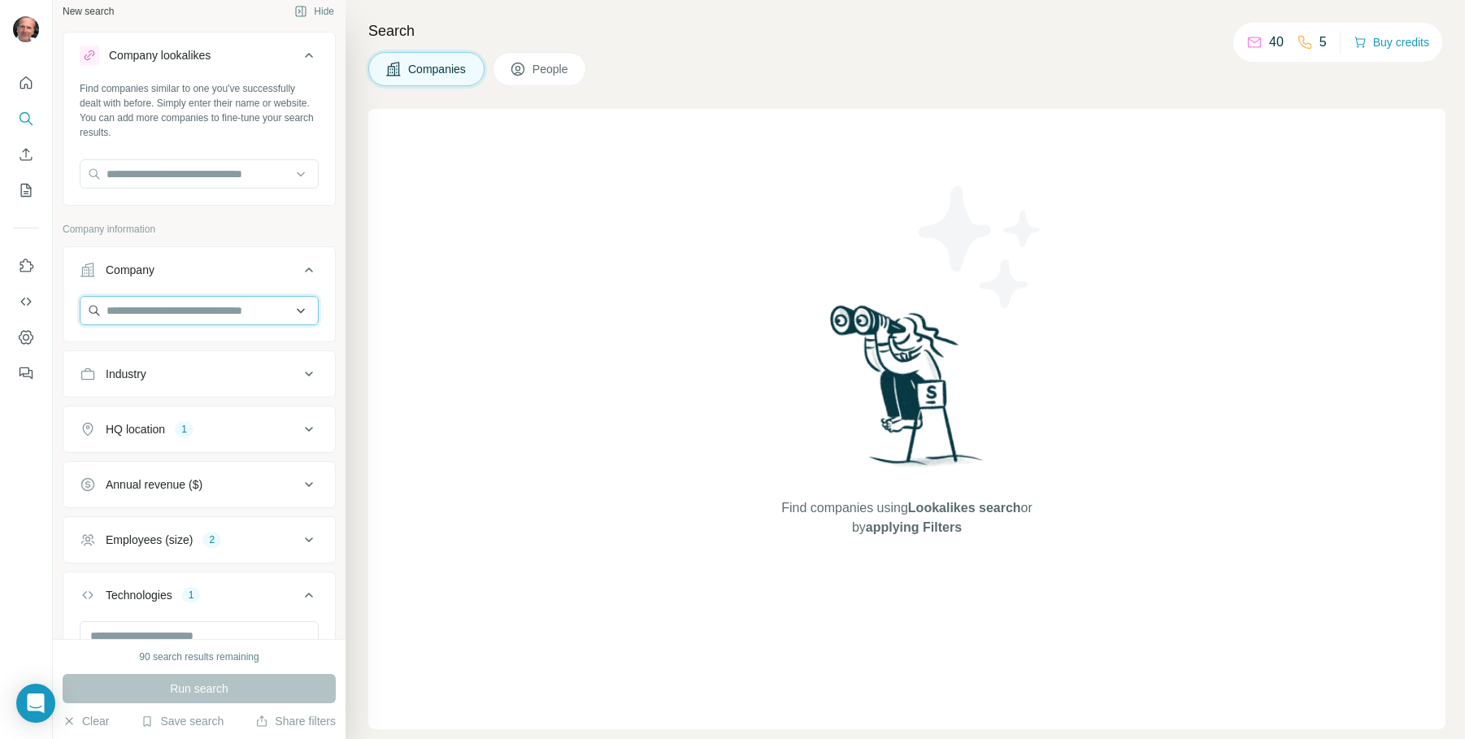
click at [259, 314] on input "text" at bounding box center [199, 310] width 239 height 29
click at [340, 312] on div "New search Hide Company lookalikes Find companies similar to one you've success…" at bounding box center [199, 319] width 293 height 639
click at [315, 371] on icon at bounding box center [309, 374] width 20 height 20
click at [293, 420] on icon at bounding box center [301, 414] width 16 height 16
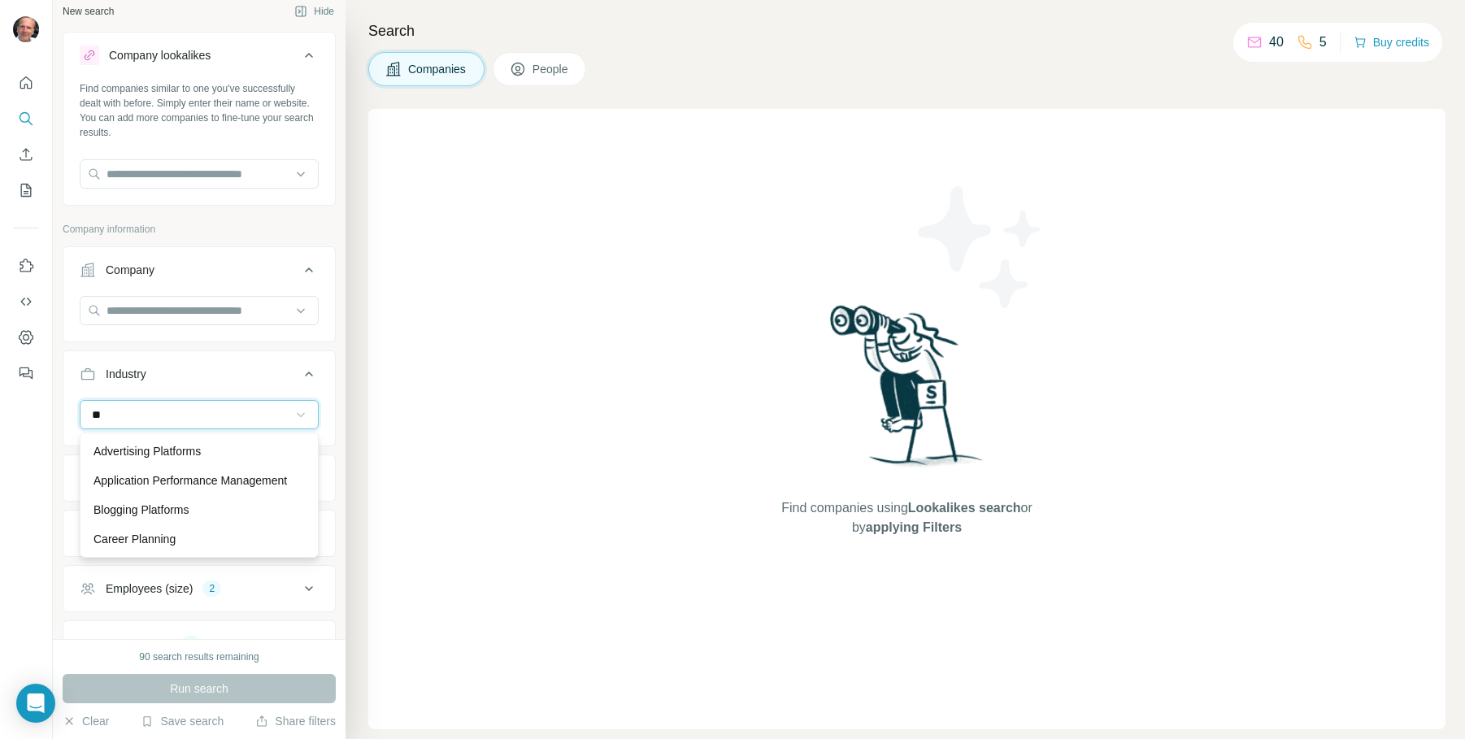
type input "*"
click at [30, 338] on icon "Dashboard" at bounding box center [26, 337] width 16 height 16
